Goal: Task Accomplishment & Management: Manage account settings

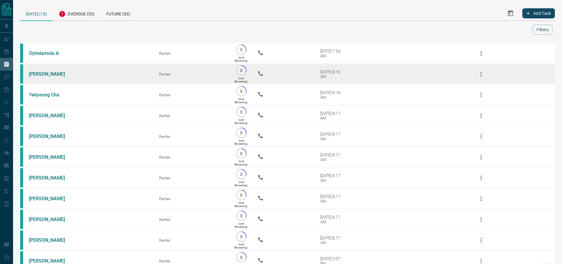
scroll to position [1, 0]
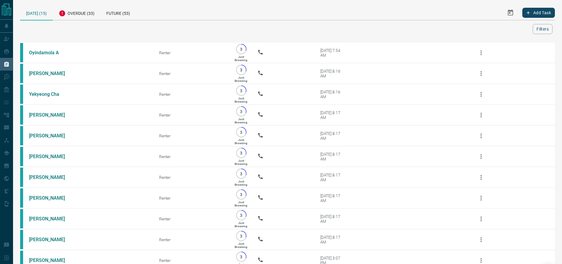
click at [13, 47] on div "[DATE] (15) Overdue (33) Future (53) Add Task Filters Scroll to Top Oyindamola …" at bounding box center [287, 191] width 549 height 384
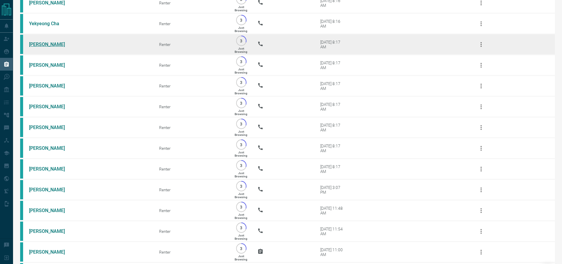
scroll to position [0, 0]
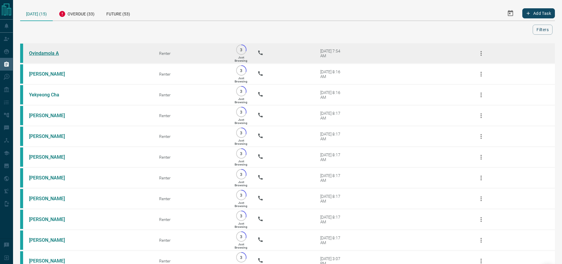
click at [37, 53] on link "Oyindamola A" at bounding box center [51, 53] width 44 height 6
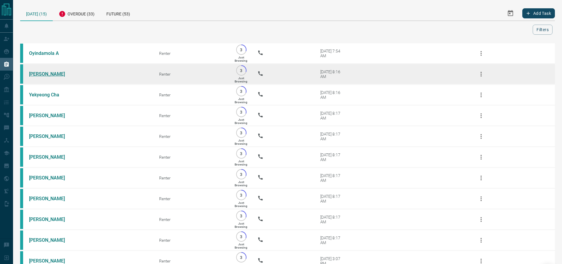
click at [42, 75] on link "[PERSON_NAME]" at bounding box center [51, 74] width 44 height 6
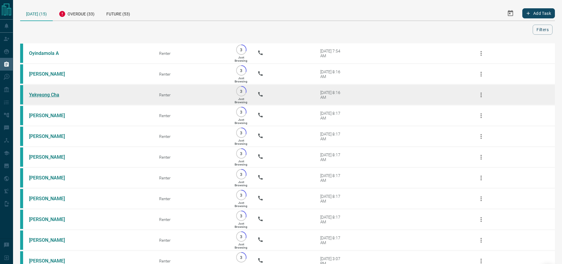
click at [47, 98] on link "Yekyeong Cha" at bounding box center [51, 95] width 44 height 6
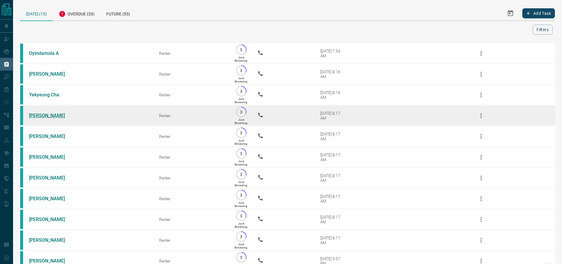
click at [59, 118] on link "[PERSON_NAME]" at bounding box center [51, 116] width 44 height 6
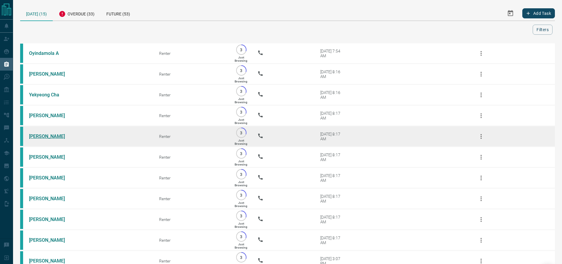
click at [47, 139] on link "[PERSON_NAME]" at bounding box center [51, 136] width 44 height 6
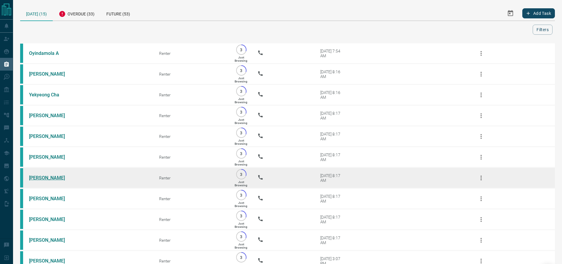
click at [36, 181] on link "[PERSON_NAME]" at bounding box center [51, 178] width 44 height 6
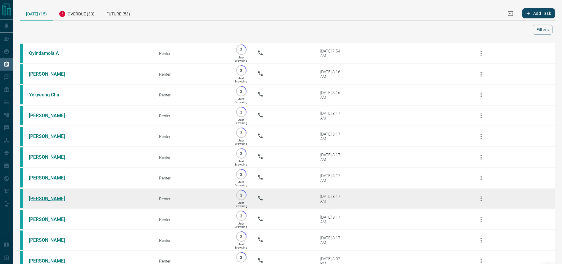
click at [41, 201] on link "[PERSON_NAME]" at bounding box center [51, 199] width 44 height 6
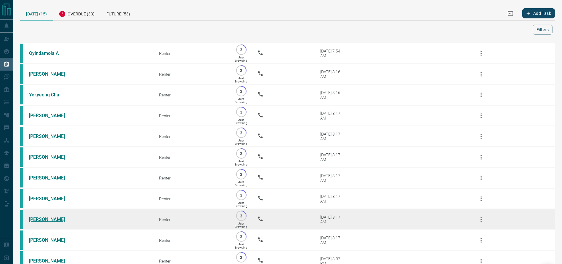
click at [41, 222] on link "[PERSON_NAME]" at bounding box center [51, 219] width 44 height 6
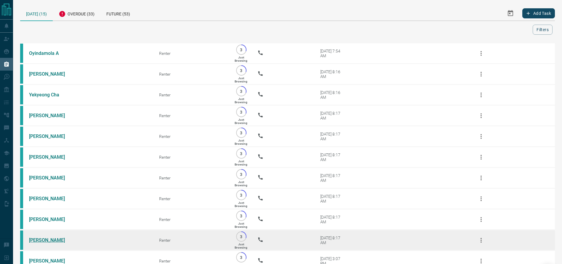
click at [50, 243] on link "[PERSON_NAME]" at bounding box center [51, 240] width 44 height 6
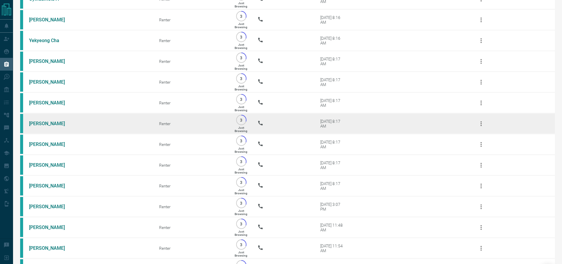
scroll to position [63, 0]
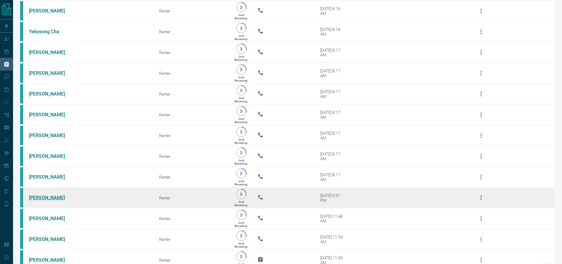
click at [46, 200] on link "[PERSON_NAME]" at bounding box center [51, 198] width 44 height 6
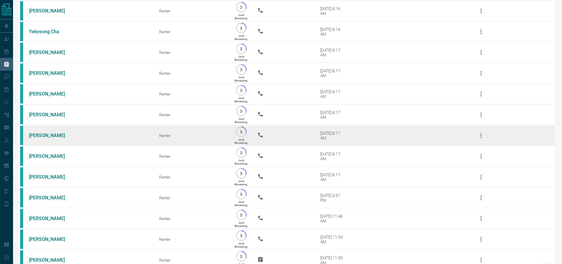
scroll to position [138, 0]
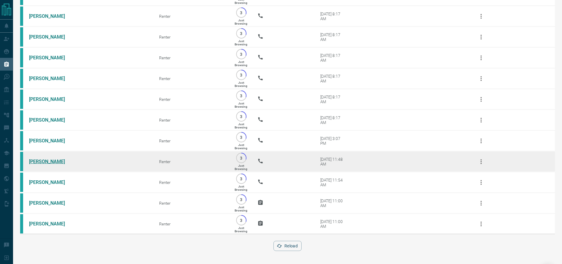
click at [47, 159] on link "[PERSON_NAME]" at bounding box center [51, 162] width 44 height 6
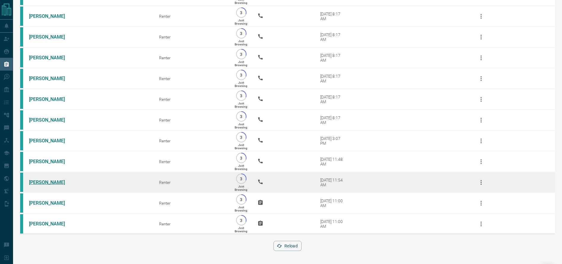
click at [52, 179] on link "[PERSON_NAME]" at bounding box center [51, 182] width 44 height 6
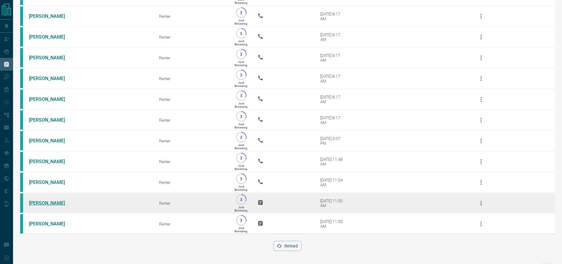
click at [44, 200] on link "[PERSON_NAME]" at bounding box center [51, 203] width 44 height 6
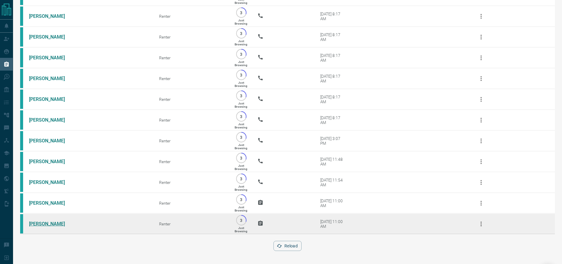
click at [36, 222] on link "[PERSON_NAME]" at bounding box center [51, 224] width 44 height 6
